Goal: Transaction & Acquisition: Purchase product/service

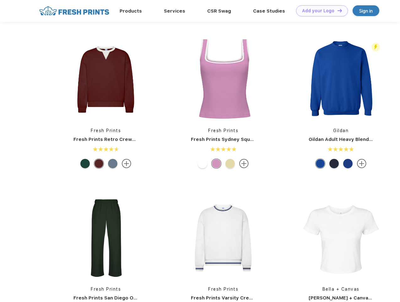
click at [320, 11] on link "Add your Logo Design Tool" at bounding box center [322, 10] width 52 height 11
click at [0, 0] on div "Design Tool" at bounding box center [0, 0] width 0 height 0
click at [337, 10] on link "Add your Logo Design Tool" at bounding box center [322, 10] width 52 height 11
click at [106, 79] on img at bounding box center [106, 79] width 84 height 84
click at [85, 163] on div at bounding box center [84, 163] width 9 height 9
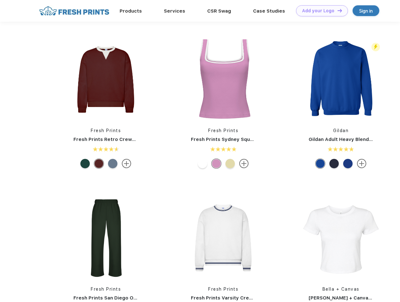
click at [99, 163] on div at bounding box center [98, 163] width 9 height 9
click at [113, 163] on div at bounding box center [112, 163] width 9 height 9
click at [223, 79] on img at bounding box center [224, 79] width 84 height 84
click at [203, 163] on div at bounding box center [202, 163] width 9 height 9
click at [217, 163] on div at bounding box center [216, 163] width 9 height 9
